Goal: Find specific page/section: Find specific page/section

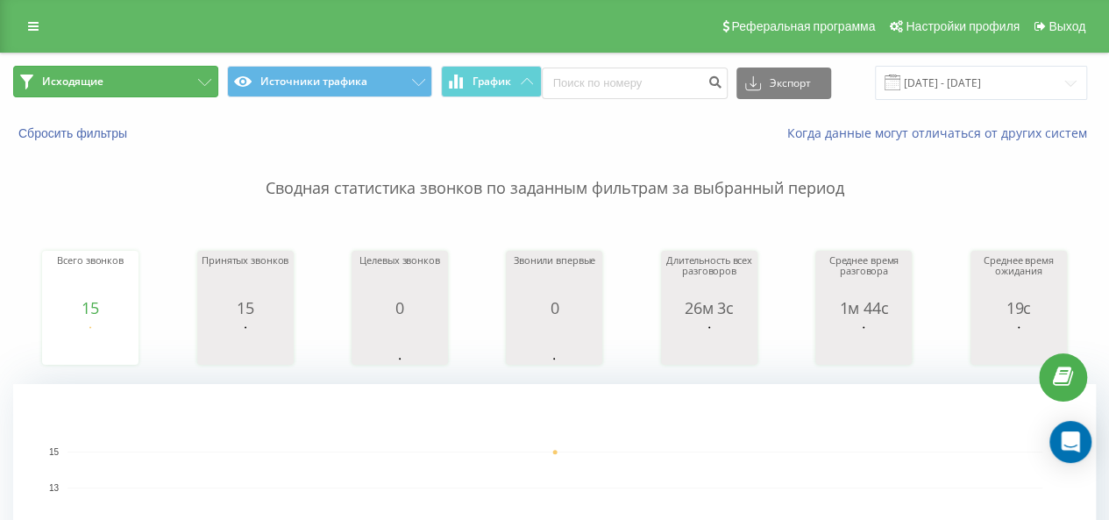
click at [198, 85] on icon at bounding box center [204, 82] width 13 height 7
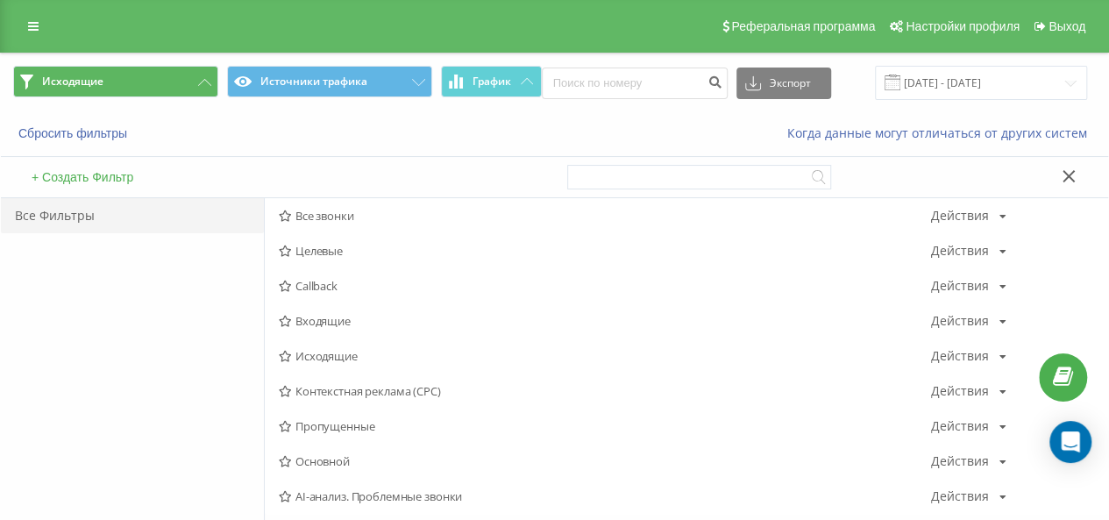
click at [346, 322] on span "Входящие" at bounding box center [605, 321] width 652 height 12
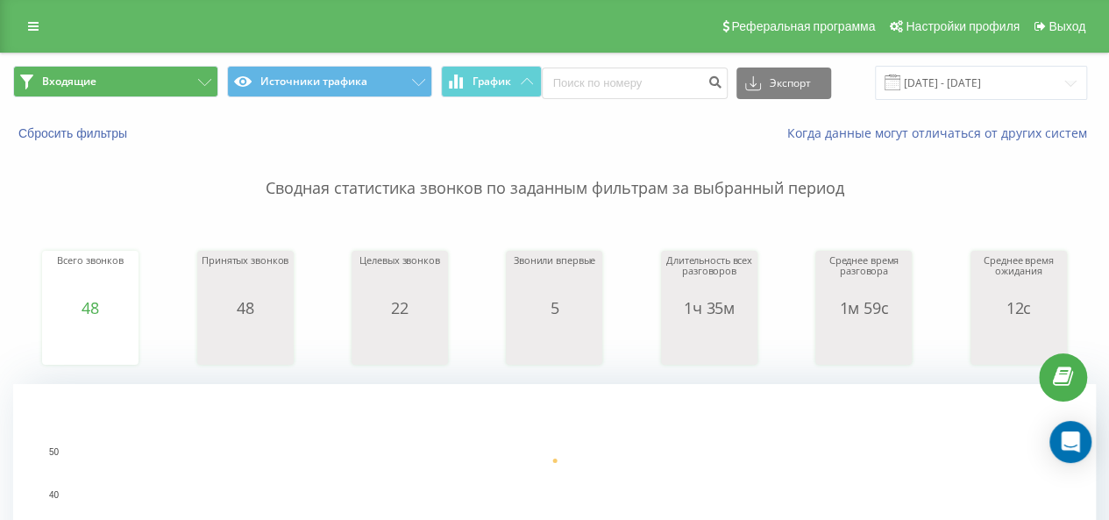
click at [220, 87] on span "Входящие Источники трафика График" at bounding box center [277, 83] width 529 height 34
click at [201, 82] on icon at bounding box center [204, 82] width 13 height 7
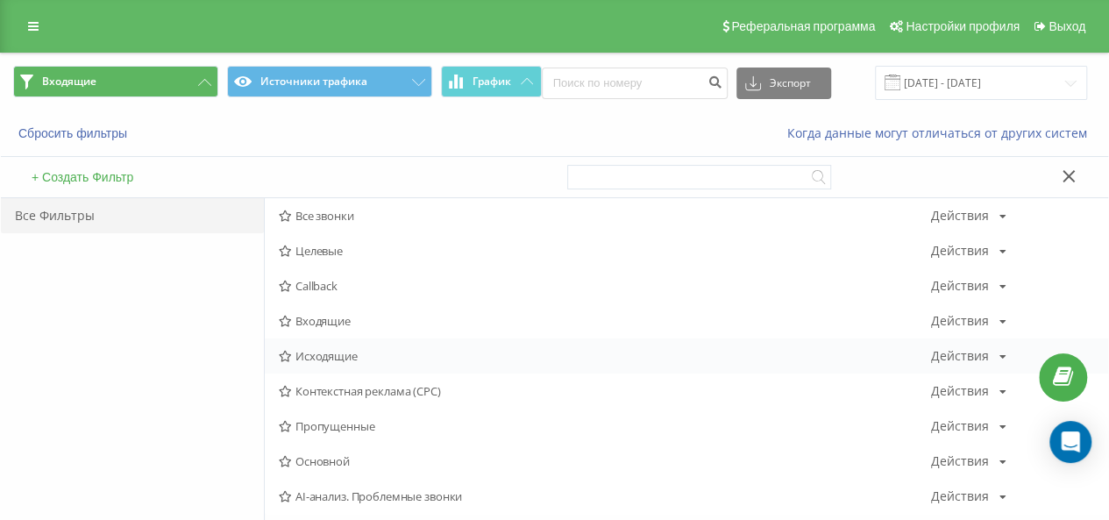
click at [338, 361] on span "Исходящие" at bounding box center [605, 356] width 652 height 12
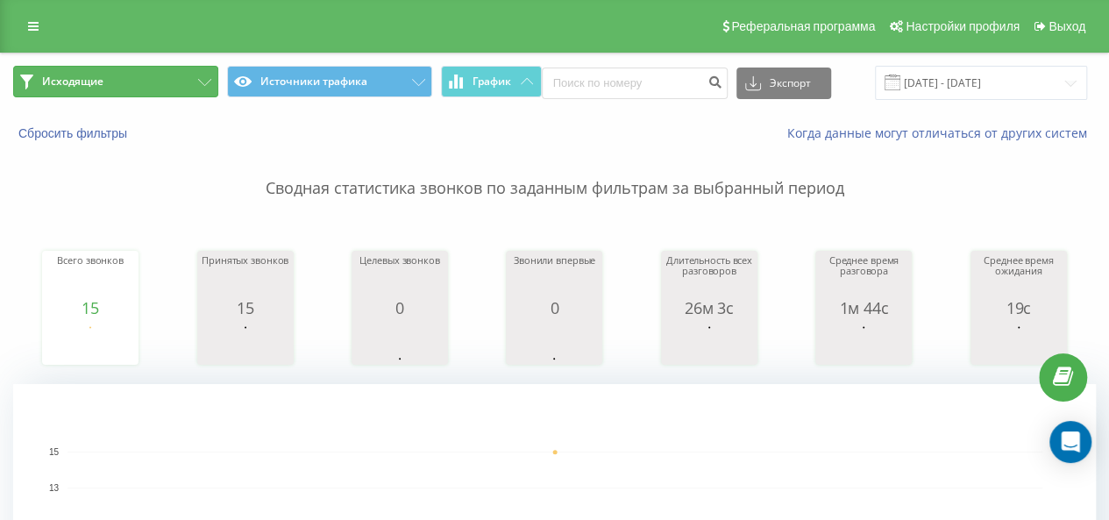
click at [200, 81] on icon at bounding box center [204, 82] width 13 height 7
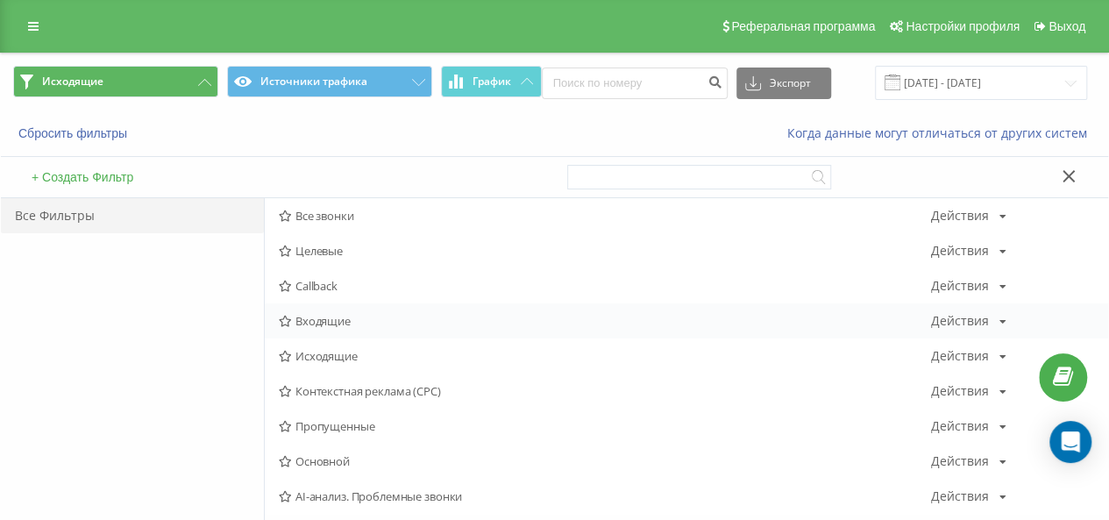
click at [347, 321] on span "Входящие" at bounding box center [605, 321] width 652 height 12
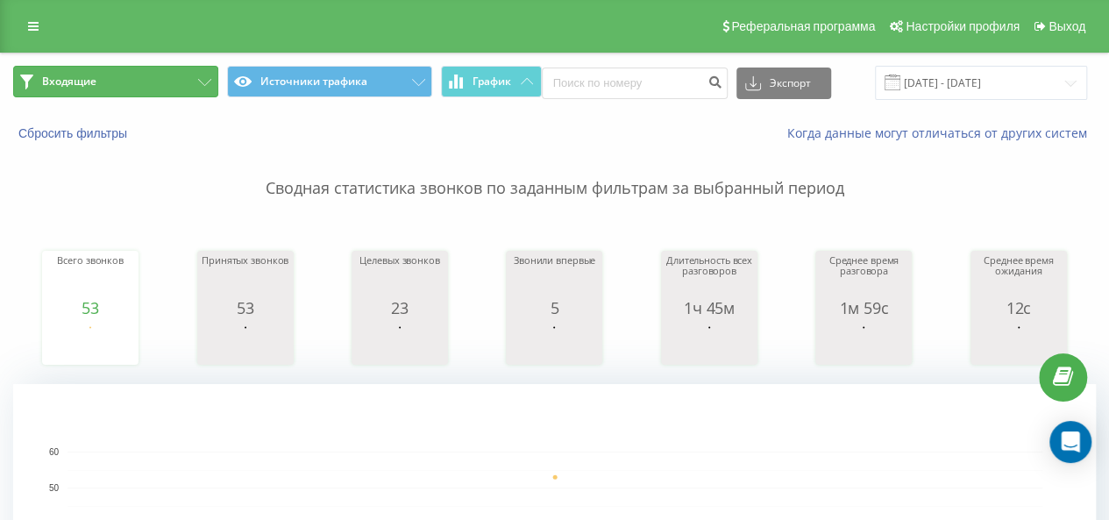
click at [196, 78] on button "Входящие" at bounding box center [115, 82] width 205 height 32
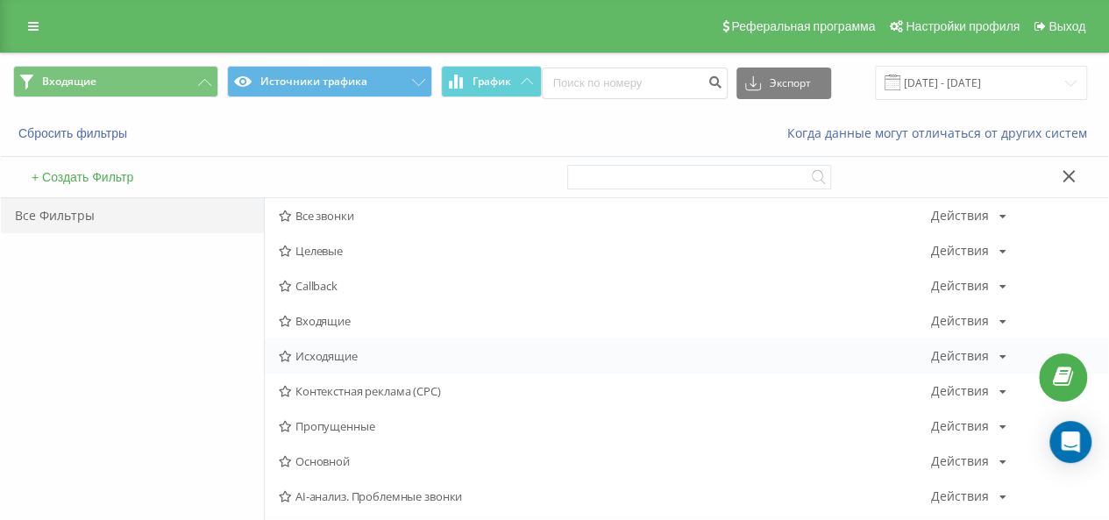
click at [324, 350] on span "Исходящие" at bounding box center [605, 356] width 652 height 12
